Goal: Information Seeking & Learning: Learn about a topic

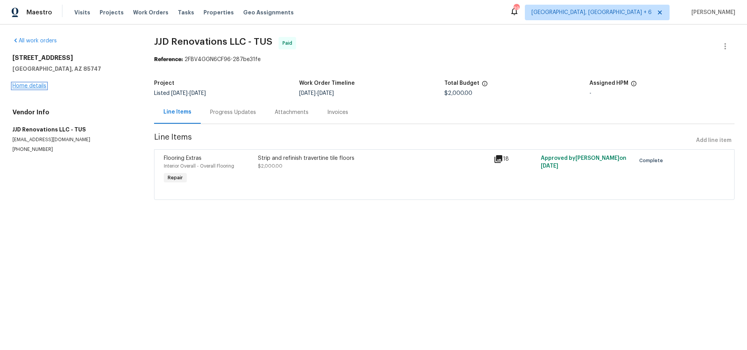
click at [34, 86] on link "Home details" at bounding box center [29, 85] width 34 height 5
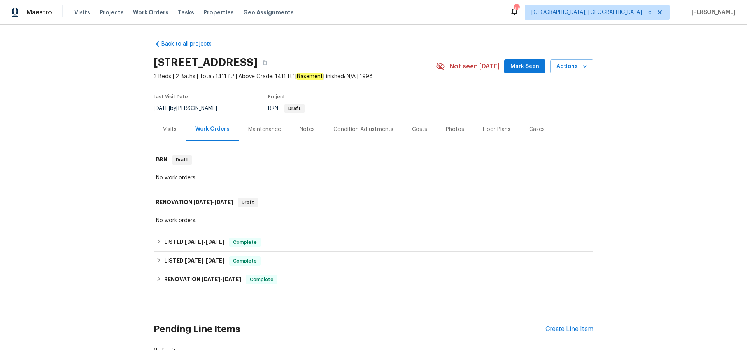
click at [171, 128] on div "Visits" at bounding box center [170, 130] width 14 height 8
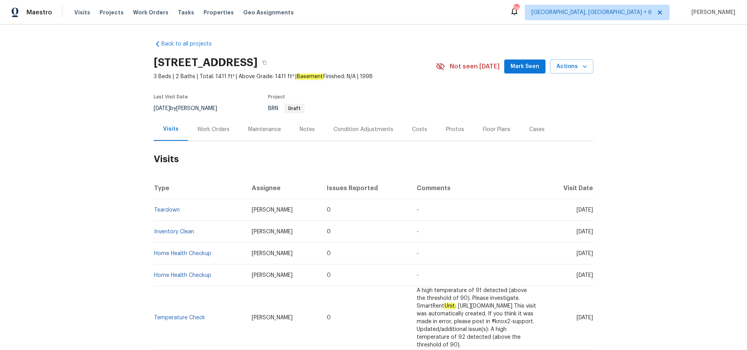
click at [216, 130] on div "Work Orders" at bounding box center [213, 130] width 32 height 8
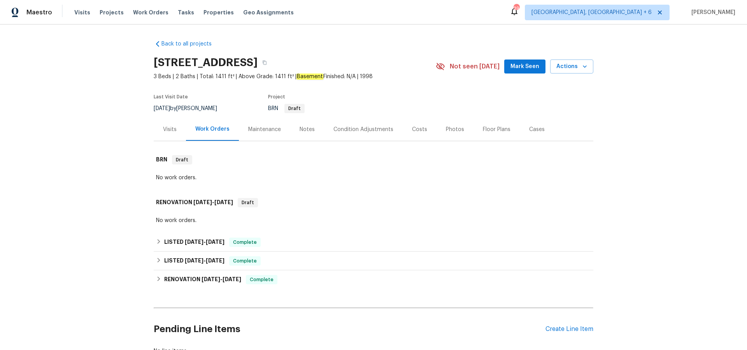
click at [270, 131] on div "Maintenance" at bounding box center [264, 130] width 33 height 8
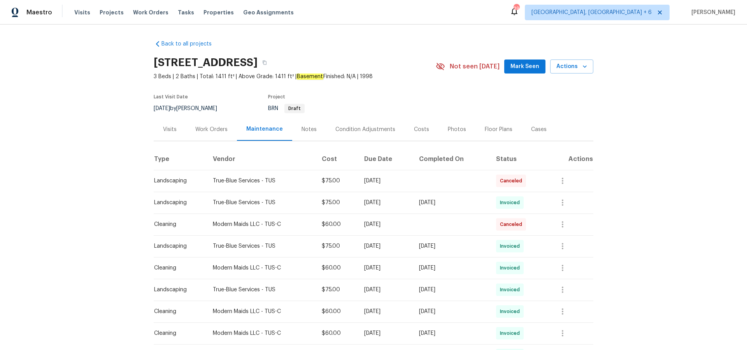
click at [306, 131] on div "Notes" at bounding box center [308, 130] width 15 height 8
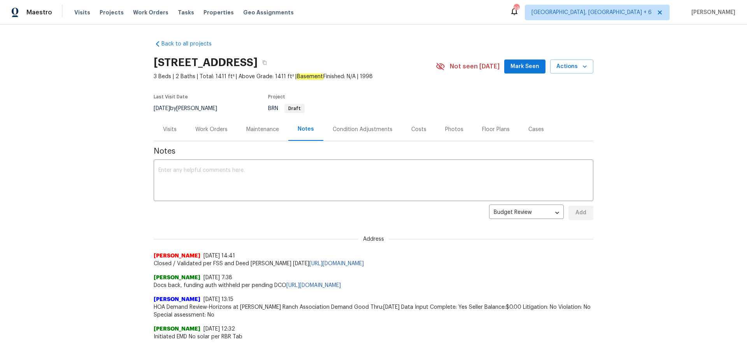
click at [373, 132] on div "Condition Adjustments" at bounding box center [363, 130] width 60 height 8
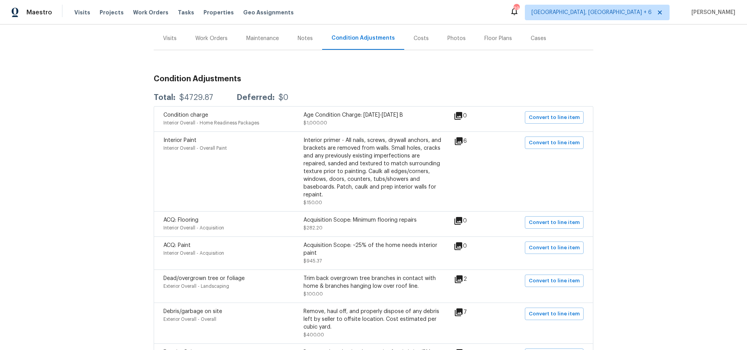
scroll to position [28, 0]
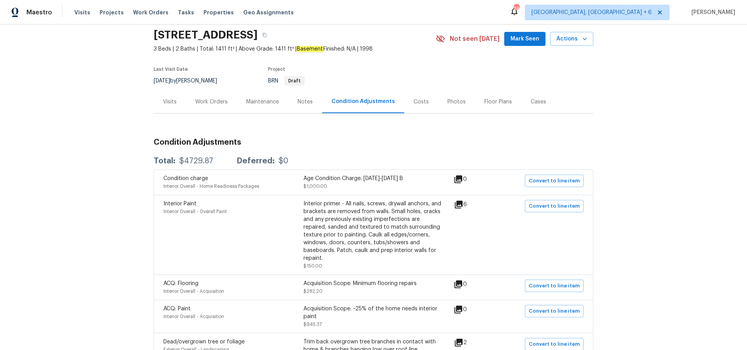
click at [224, 101] on div "Work Orders" at bounding box center [211, 102] width 32 height 8
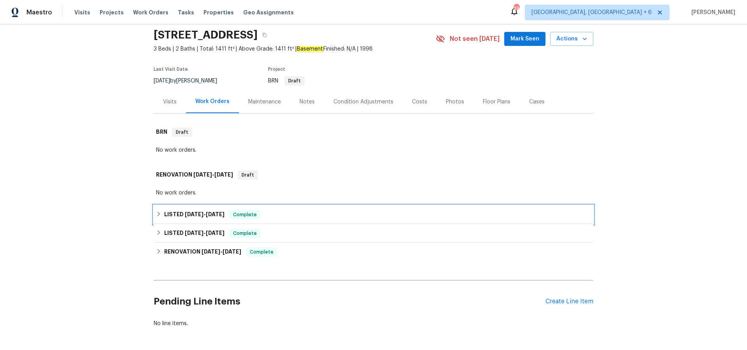
click at [211, 217] on span "[DATE]" at bounding box center [215, 214] width 19 height 5
